Goal: Task Accomplishment & Management: Manage account settings

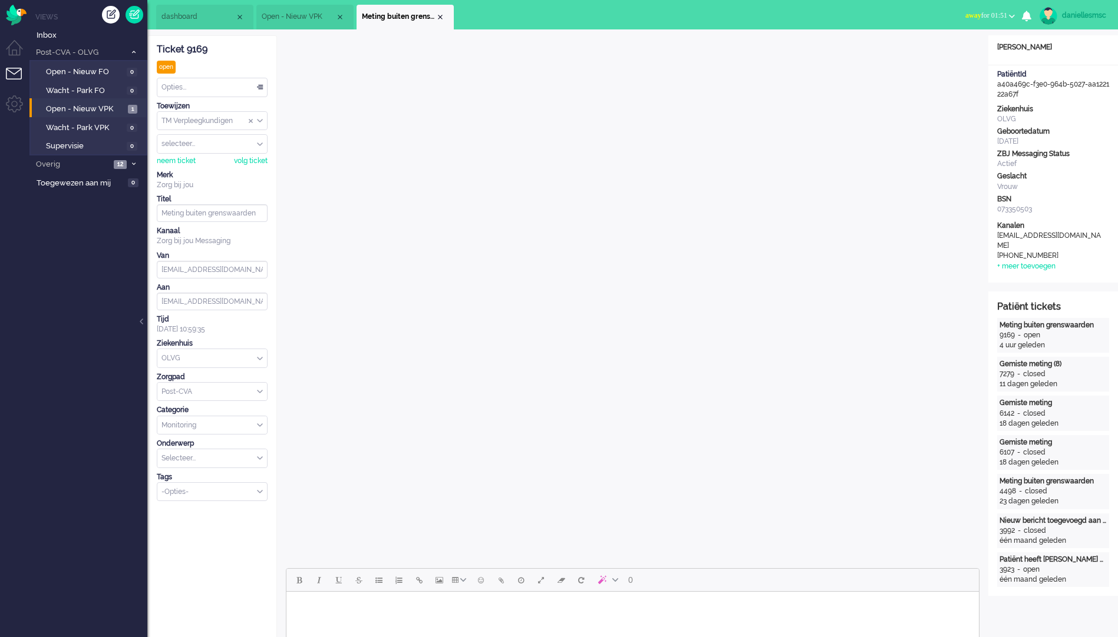
click at [223, 90] on div "Opties..." at bounding box center [212, 87] width 110 height 18
click at [233, 168] on li "Opgelost" at bounding box center [212, 171] width 110 height 17
click at [444, 17] on div "Close tab" at bounding box center [439, 16] width 9 height 9
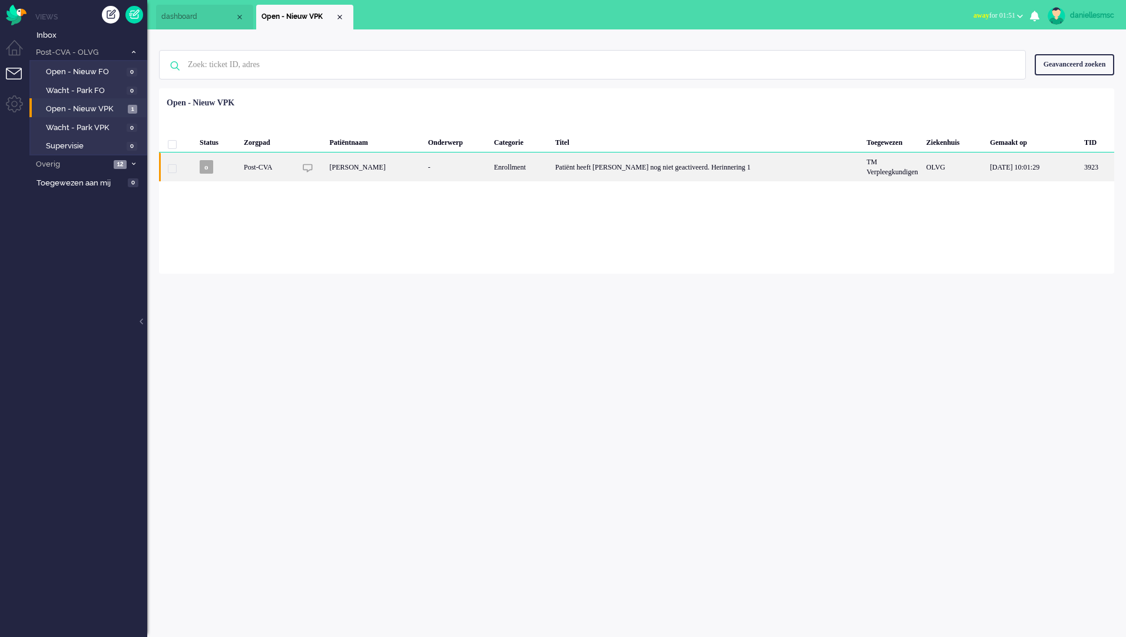
click at [396, 174] on div "[PERSON_NAME]" at bounding box center [374, 167] width 98 height 29
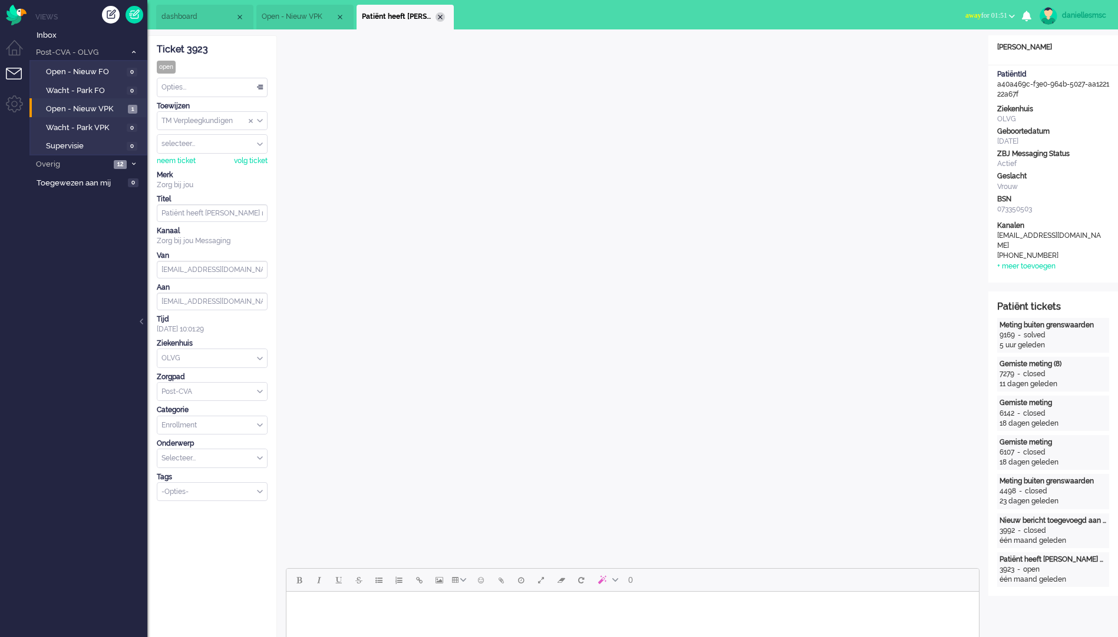
click at [438, 14] on div "Close tab" at bounding box center [439, 16] width 9 height 9
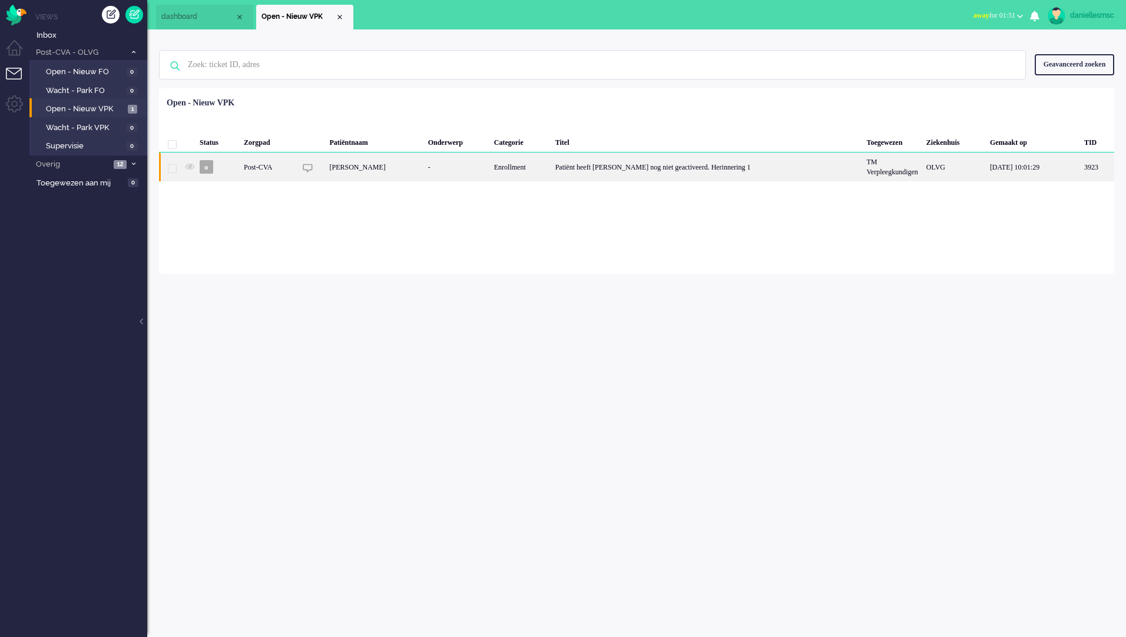
click at [623, 171] on div "Patiënt heeft [PERSON_NAME] nog niet geactiveerd. Herinnering 1" at bounding box center [707, 167] width 312 height 29
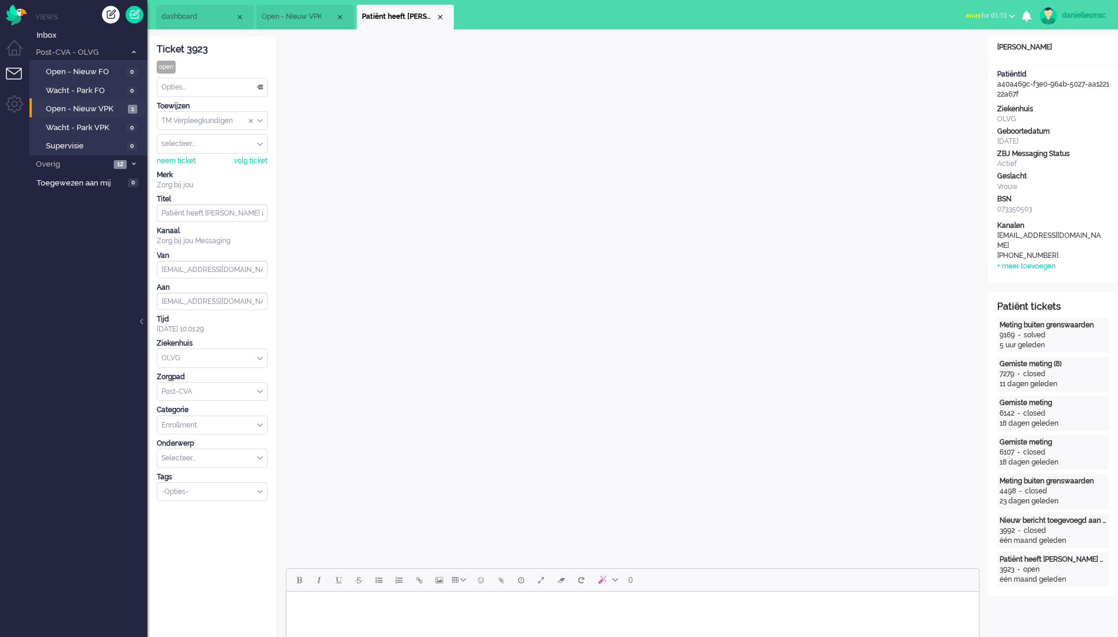
click at [296, 12] on span "Open - Nieuw VPK" at bounding box center [299, 17] width 74 height 10
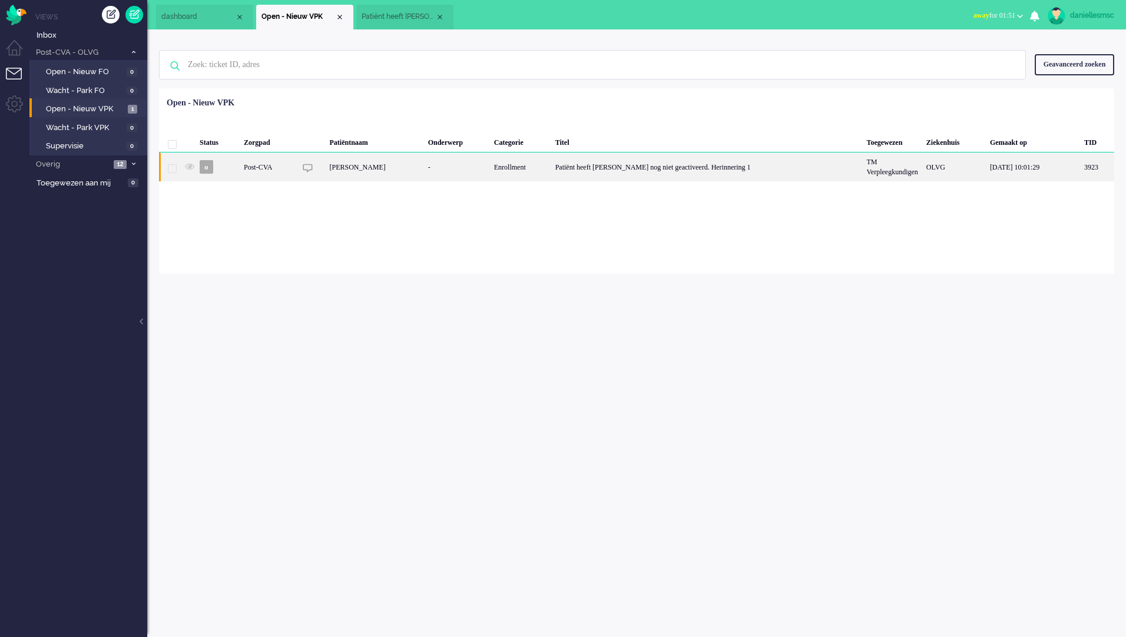
click at [974, 167] on div "OLVG" at bounding box center [955, 167] width 64 height 29
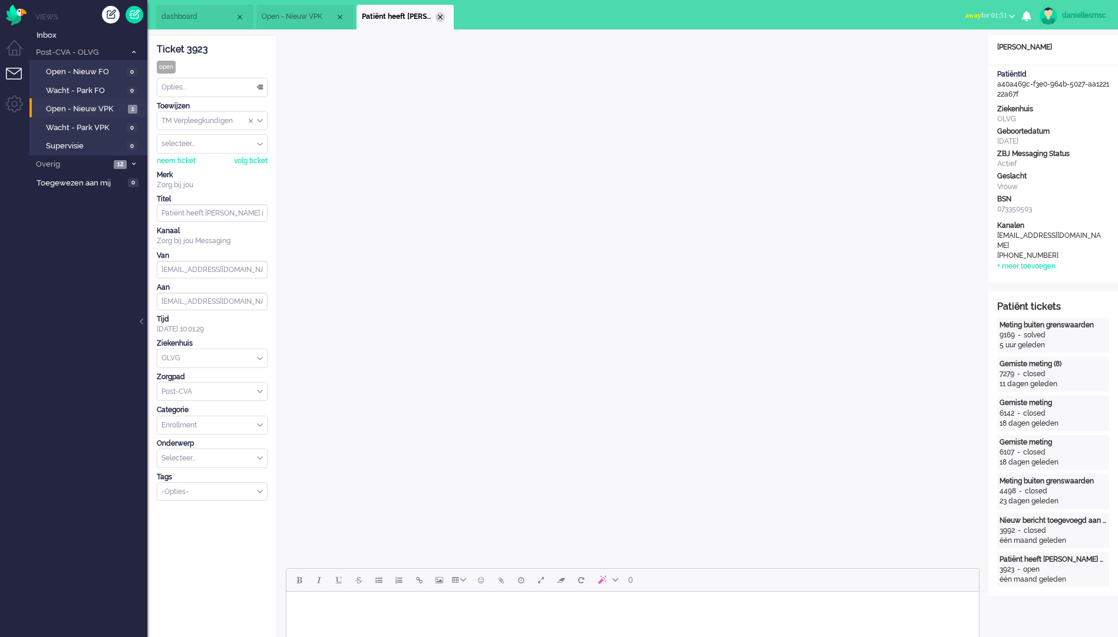
click at [444, 19] on div "Close tab" at bounding box center [439, 16] width 9 height 9
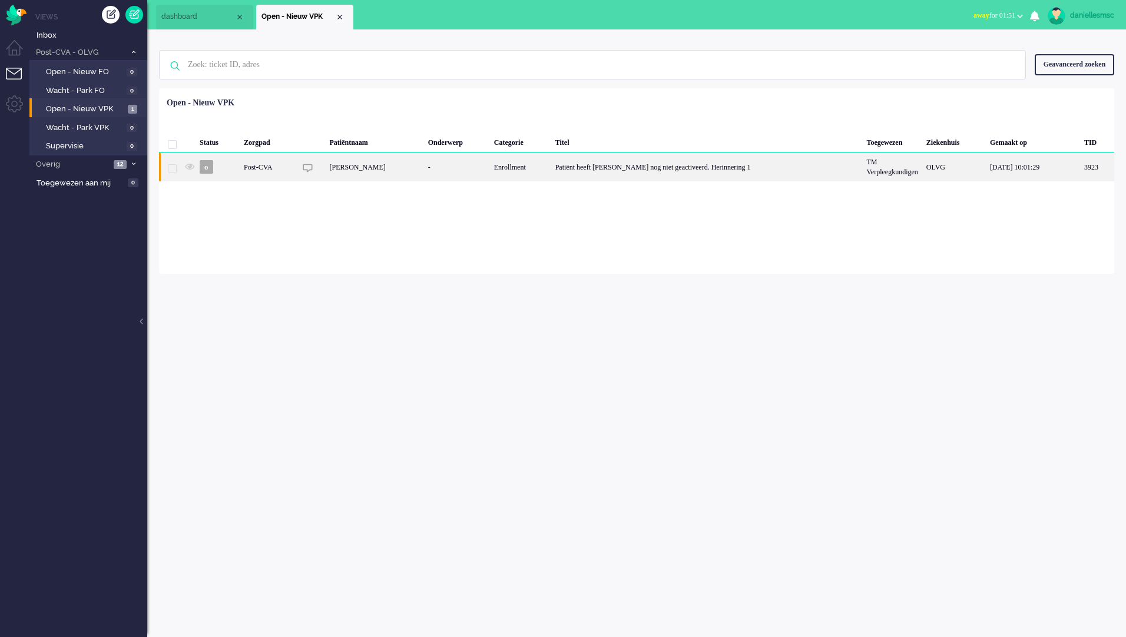
click at [171, 173] on span "3923" at bounding box center [172, 168] width 9 height 9
click at [211, 169] on span "o" at bounding box center [207, 167] width 14 height 14
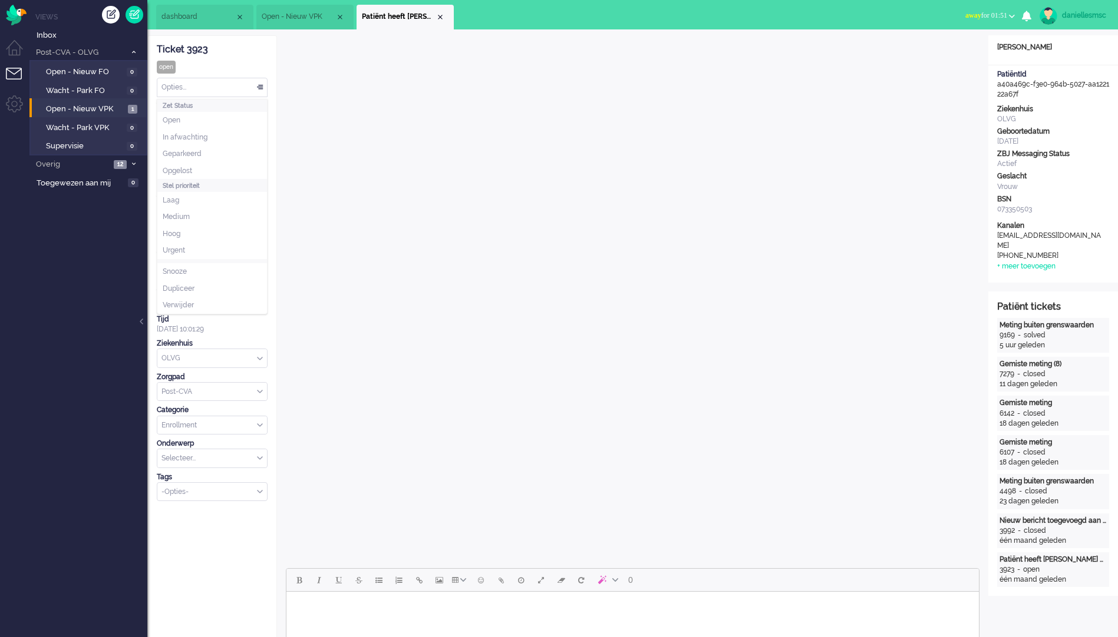
click at [214, 87] on div "Opties..." at bounding box center [212, 87] width 110 height 18
click at [214, 169] on li "Opgelost" at bounding box center [212, 171] width 110 height 17
click at [441, 18] on div "Close tab" at bounding box center [439, 16] width 9 height 9
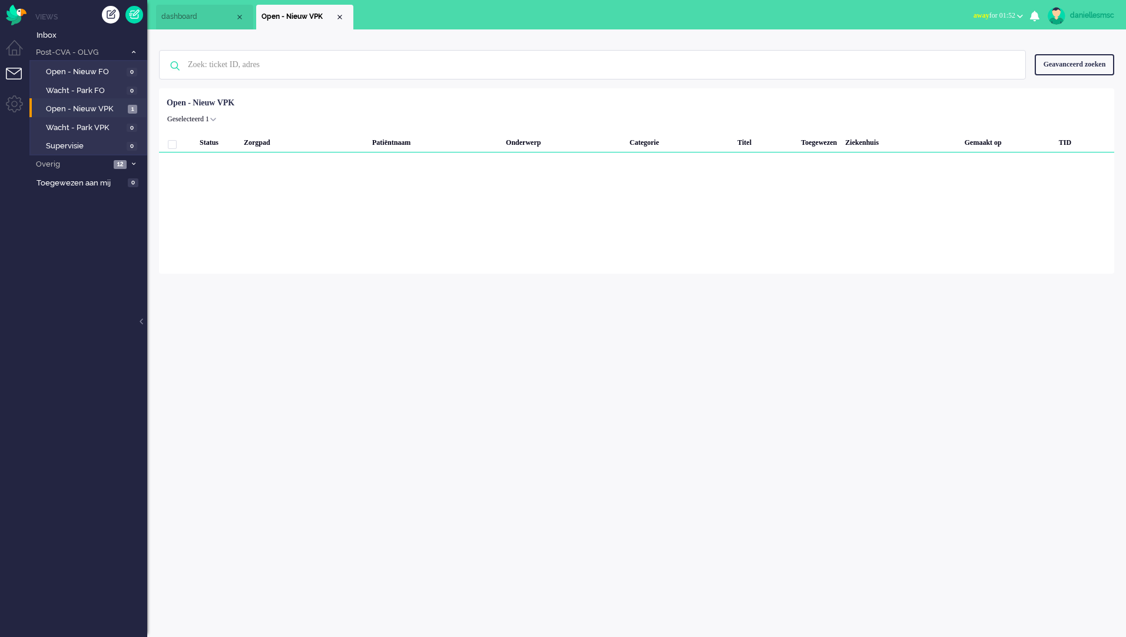
click at [1100, 10] on div "daniellesmsc" at bounding box center [1092, 15] width 44 height 12
click at [1078, 78] on link "Instellingen" at bounding box center [1079, 80] width 81 height 12
select select "browser"
select select "nl"
select select "nl_NL"
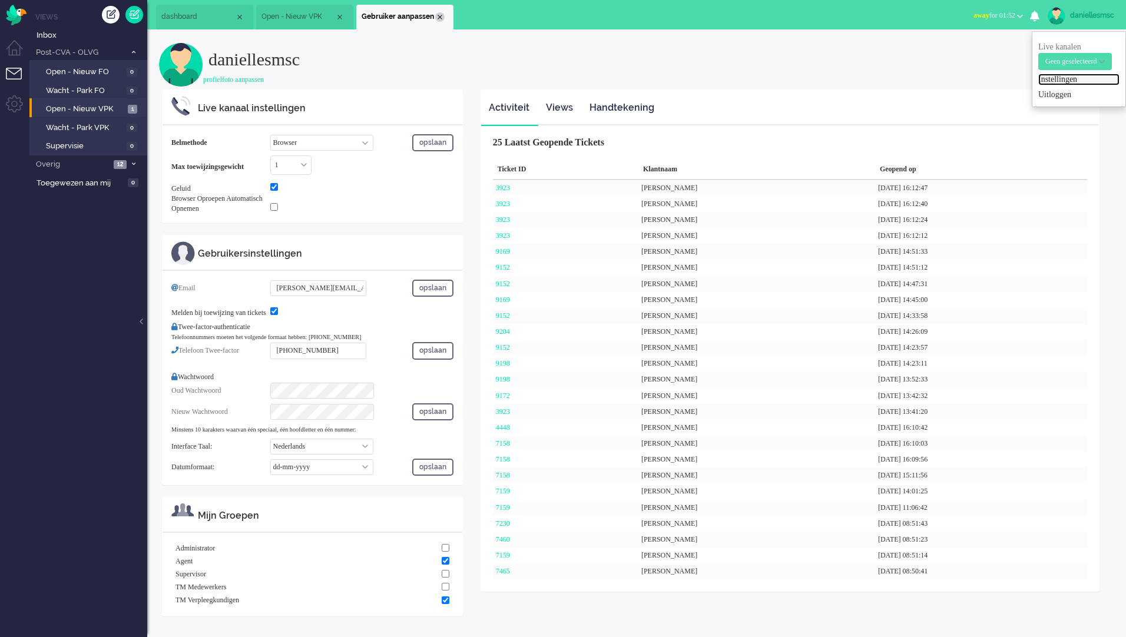
click at [439, 14] on div "Close tab" at bounding box center [439, 16] width 9 height 9
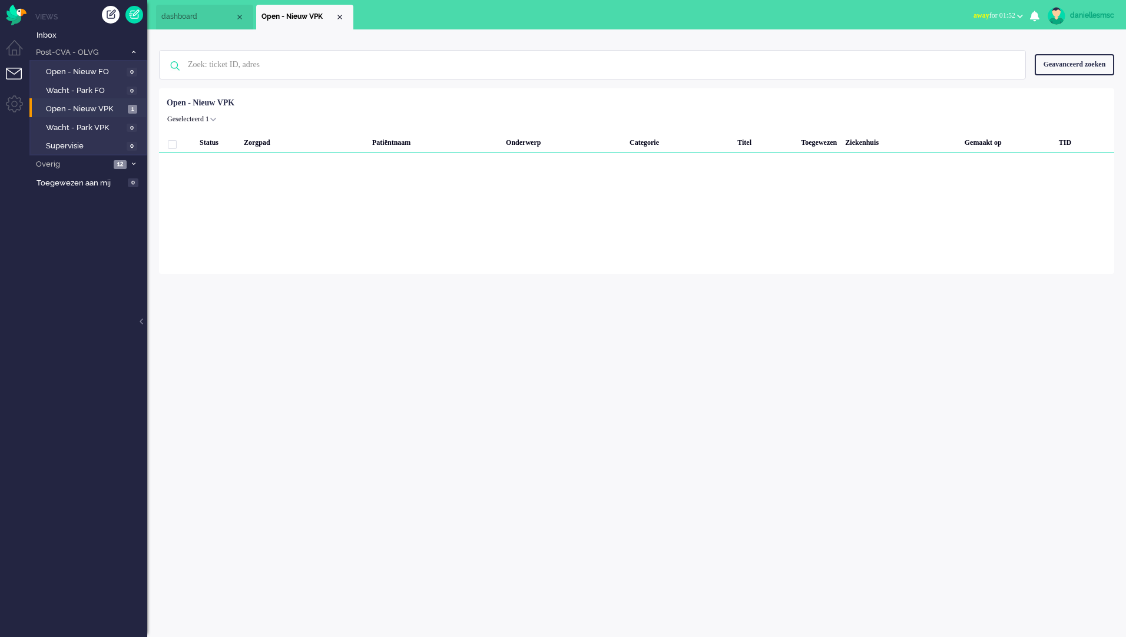
click at [348, 18] on li "Open - Nieuw VPK" at bounding box center [304, 17] width 97 height 25
click at [343, 17] on div "Close tab" at bounding box center [339, 16] width 9 height 9
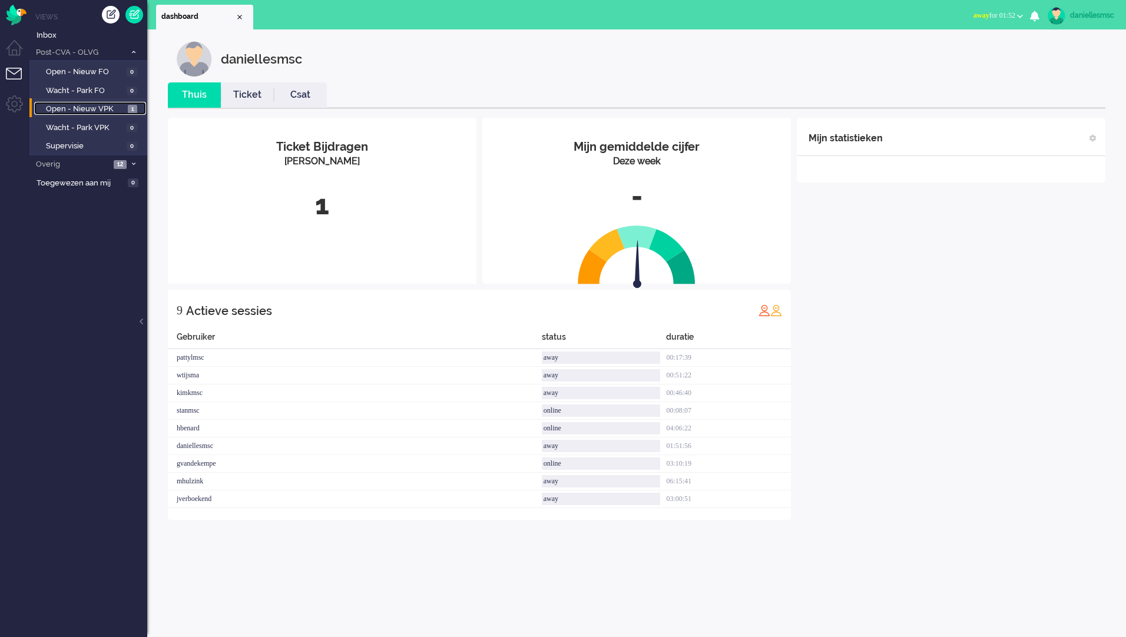
click at [112, 110] on span "Open - Nieuw VPK" at bounding box center [85, 109] width 79 height 11
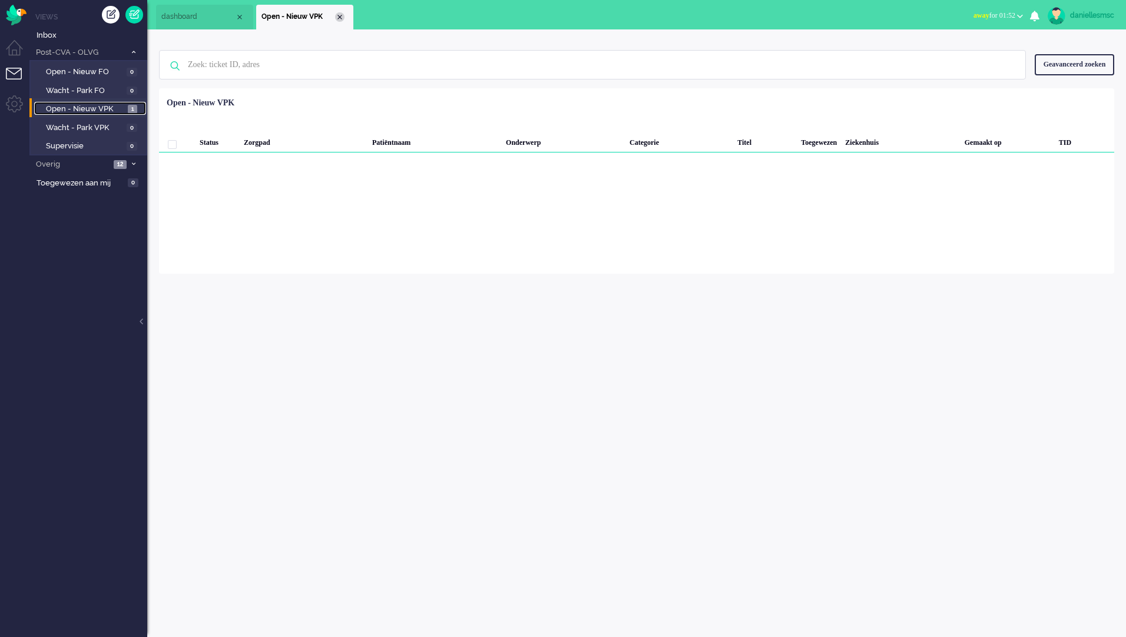
click at [341, 14] on div "Close tab" at bounding box center [339, 16] width 9 height 9
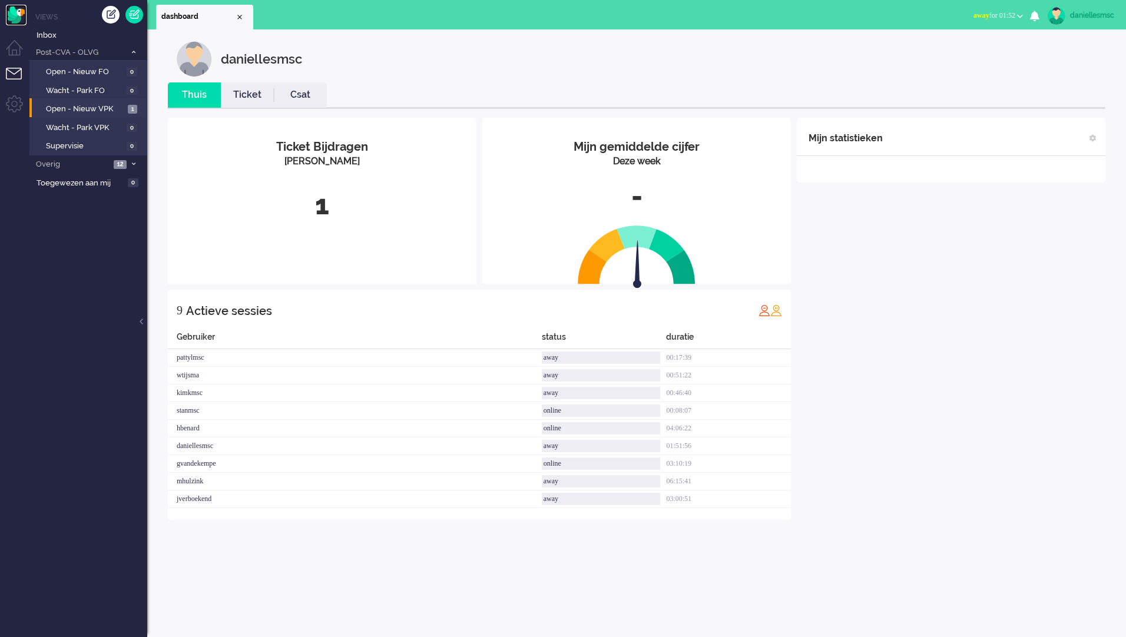
click at [16, 14] on img "Omnidesk" at bounding box center [16, 15] width 21 height 21
